Goal: Task Accomplishment & Management: Use online tool/utility

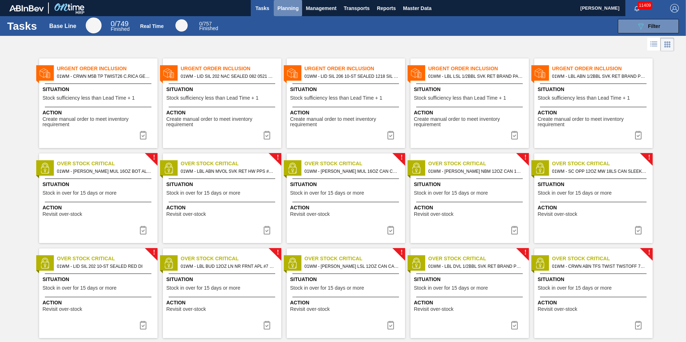
click at [280, 8] on span "Planning" at bounding box center [287, 8] width 21 height 9
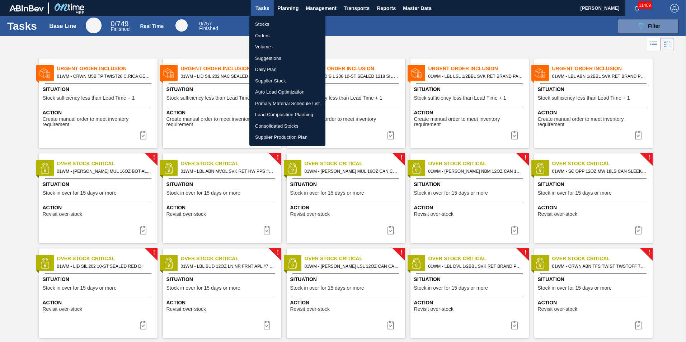
click at [276, 113] on li "Load Composition Planning" at bounding box center [287, 114] width 76 height 11
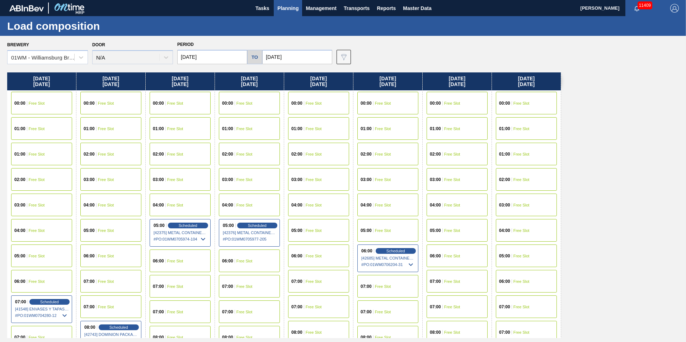
click at [463, 160] on div "02:00 Free Slot" at bounding box center [457, 154] width 61 height 23
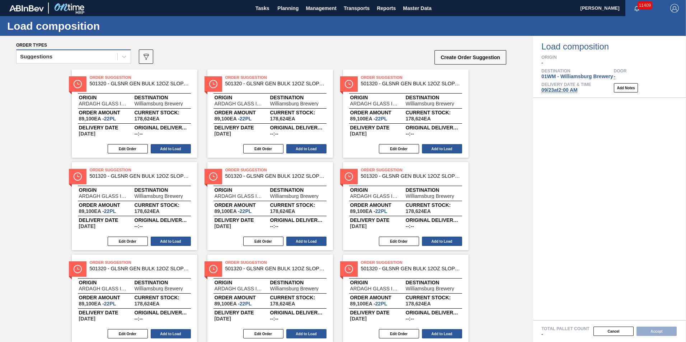
click at [46, 59] on div "Suggestions" at bounding box center [67, 57] width 101 height 10
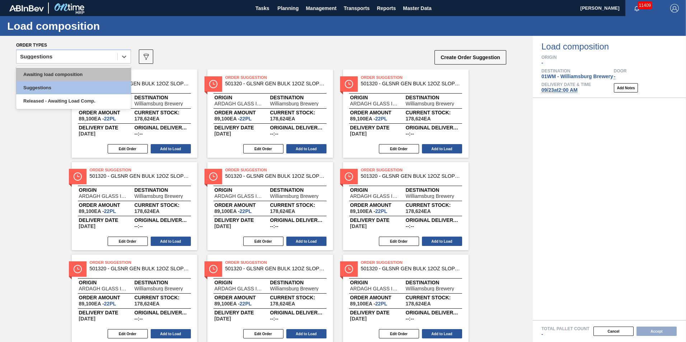
click at [39, 76] on div "Awaiting load composition" at bounding box center [73, 74] width 115 height 13
